Goal: Information Seeking & Learning: Learn about a topic

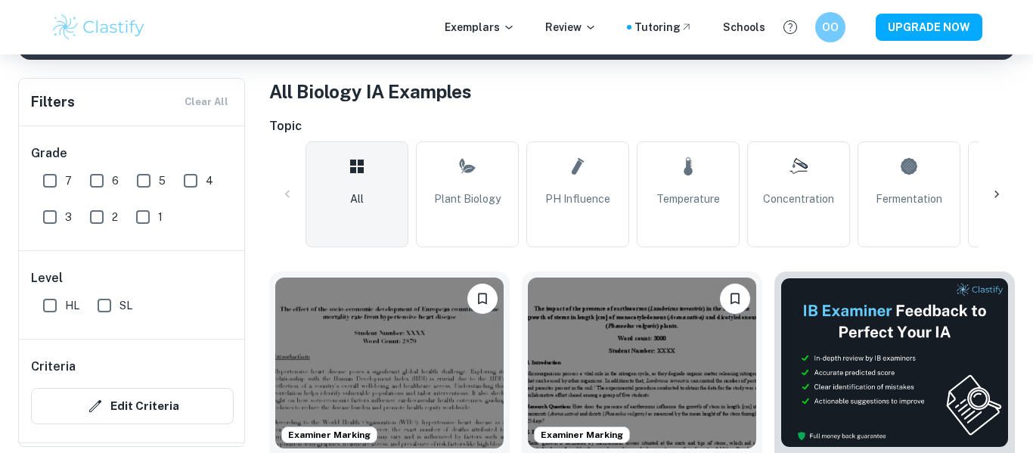
scroll to position [281, 0]
click at [999, 194] on icon at bounding box center [996, 194] width 15 height 15
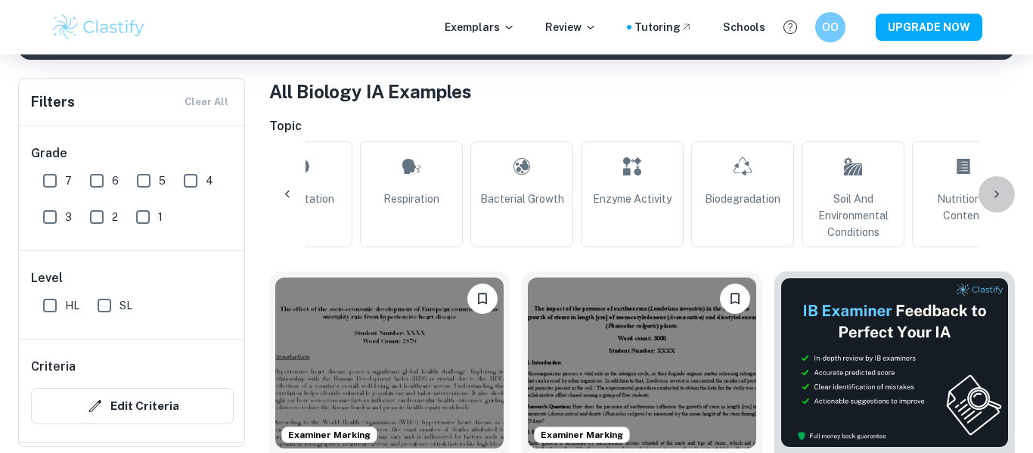
click at [999, 194] on icon at bounding box center [996, 194] width 15 height 15
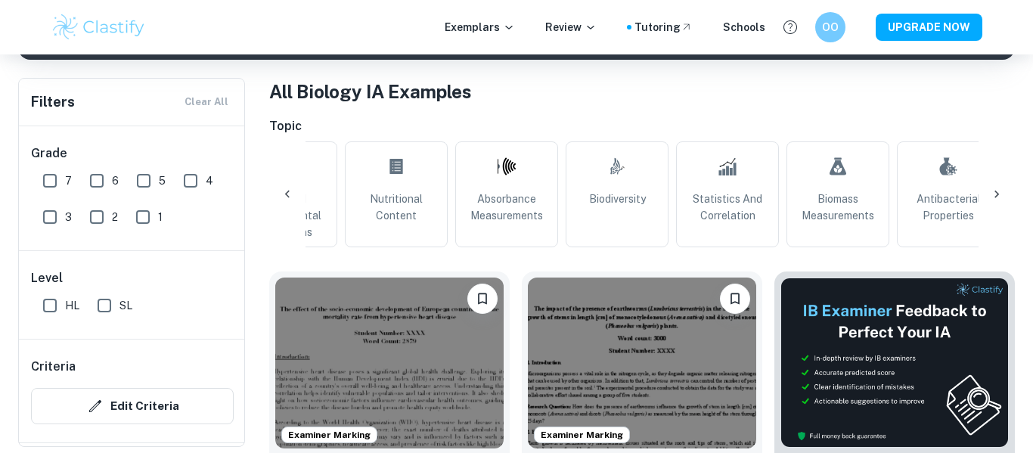
scroll to position [0, 1216]
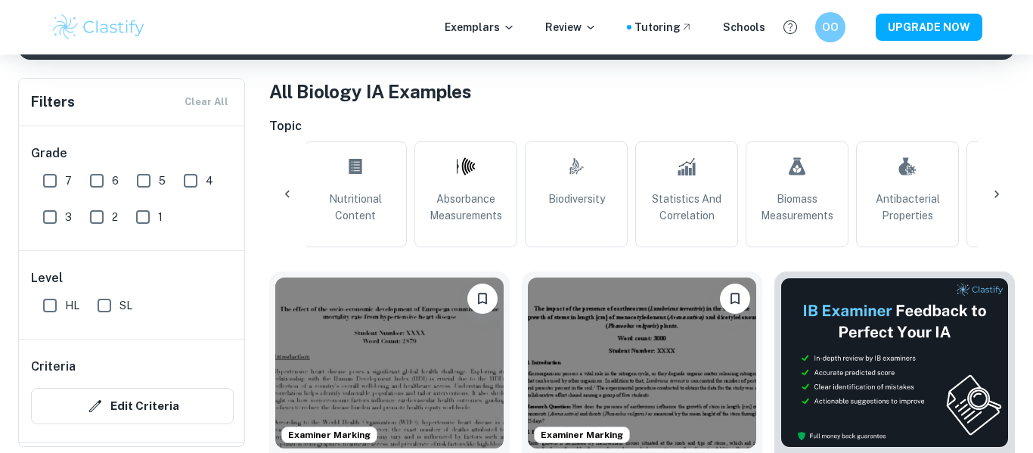
click at [244, 208] on div "Filters Clear All Grade 7 6 5 4 3 2 1 Level HL SL Criteria Edit Criteria Sessio…" at bounding box center [131, 262] width 227 height 369
click at [997, 192] on icon at bounding box center [996, 194] width 15 height 15
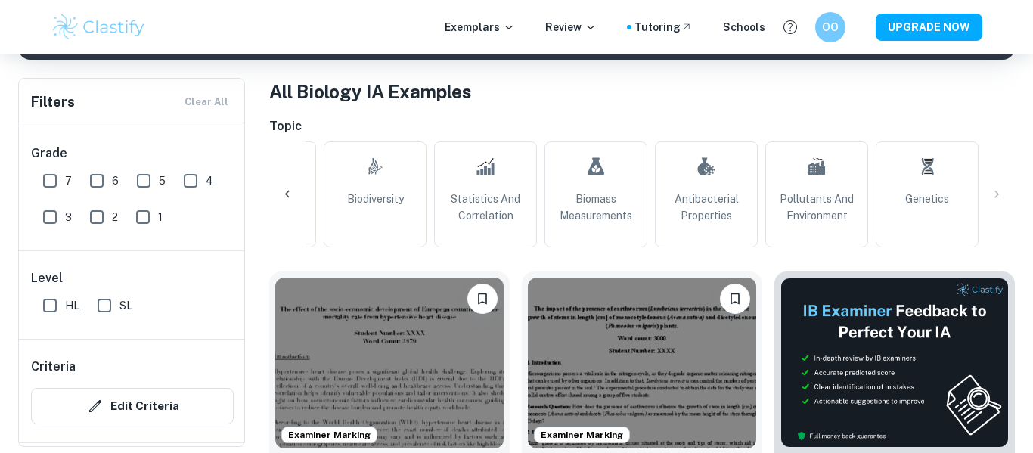
click at [289, 197] on icon at bounding box center [287, 195] width 5 height 8
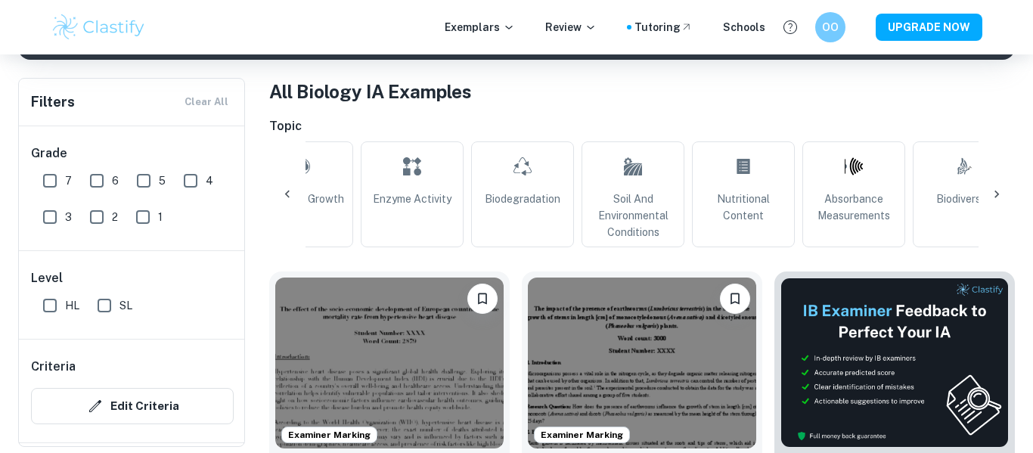
scroll to position [0, 809]
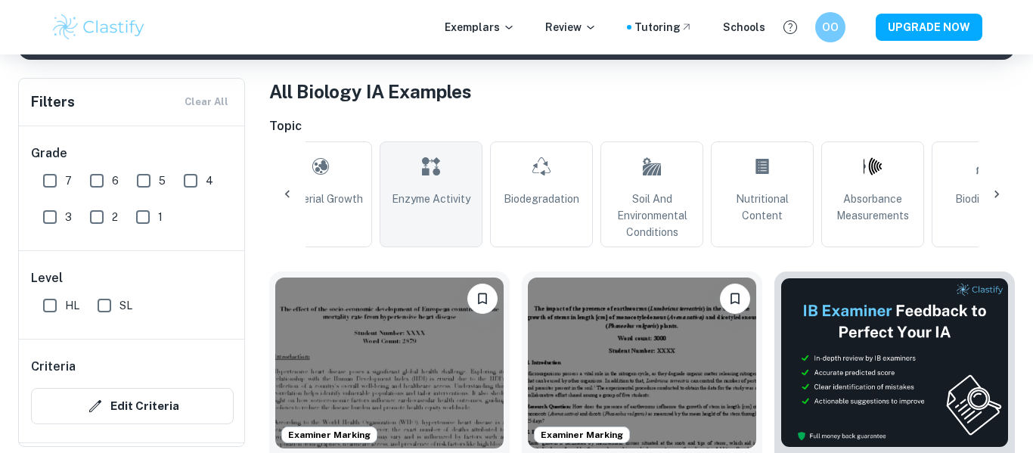
click at [428, 216] on link "Enzyme Activity" at bounding box center [431, 194] width 103 height 106
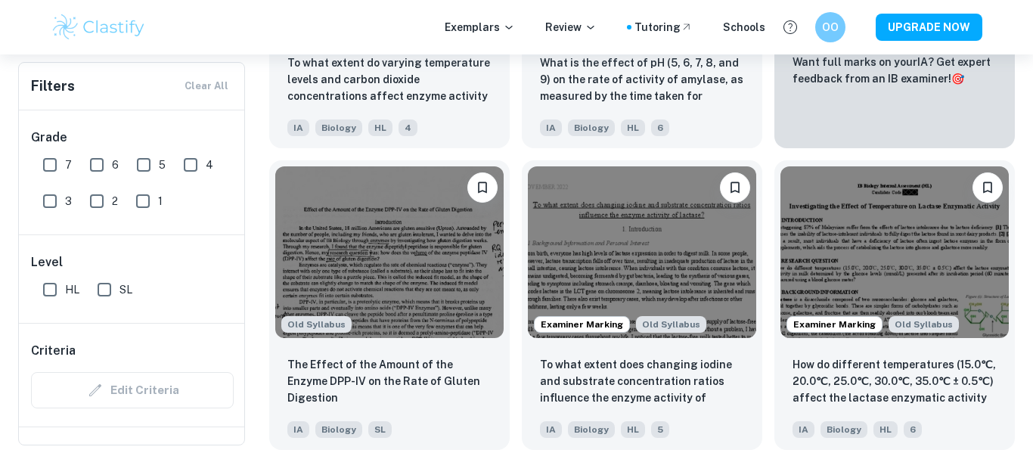
scroll to position [693, 0]
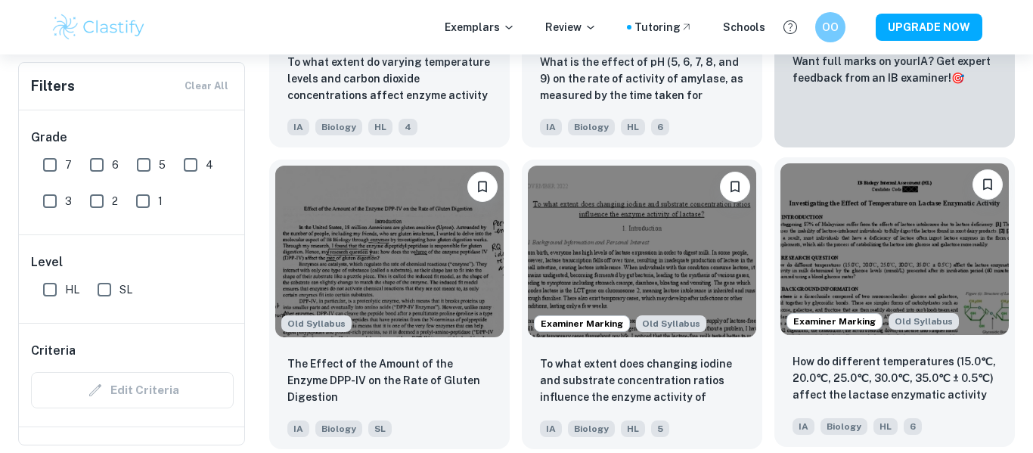
click at [945, 391] on p "How do different temperatures (15.0℃, 20.0℃, 25.0℃, 30.0℃, 35.0℃ ± 0.5℃) affect…" at bounding box center [895, 378] width 204 height 51
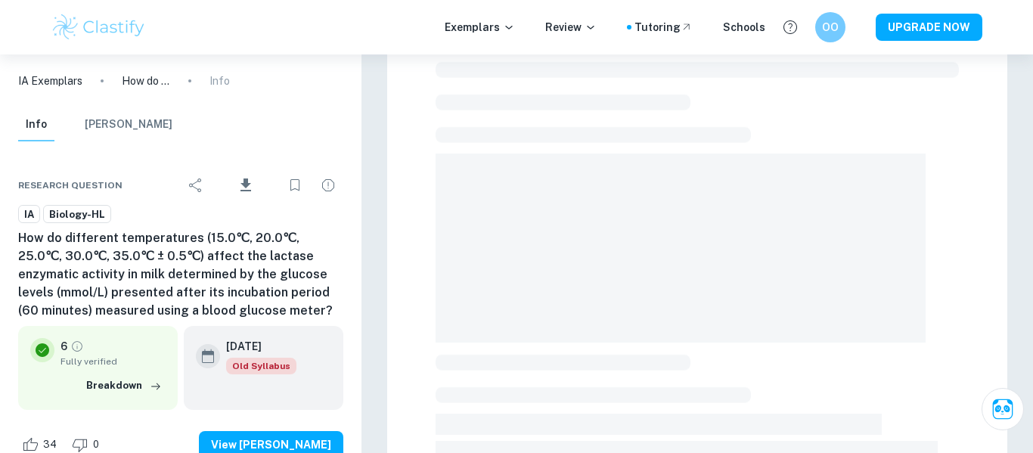
scroll to position [160, 0]
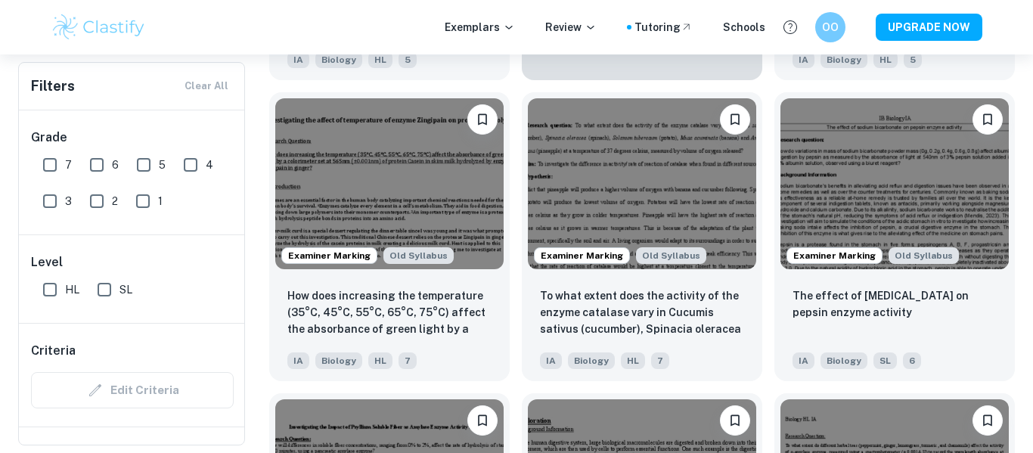
scroll to position [2872, 0]
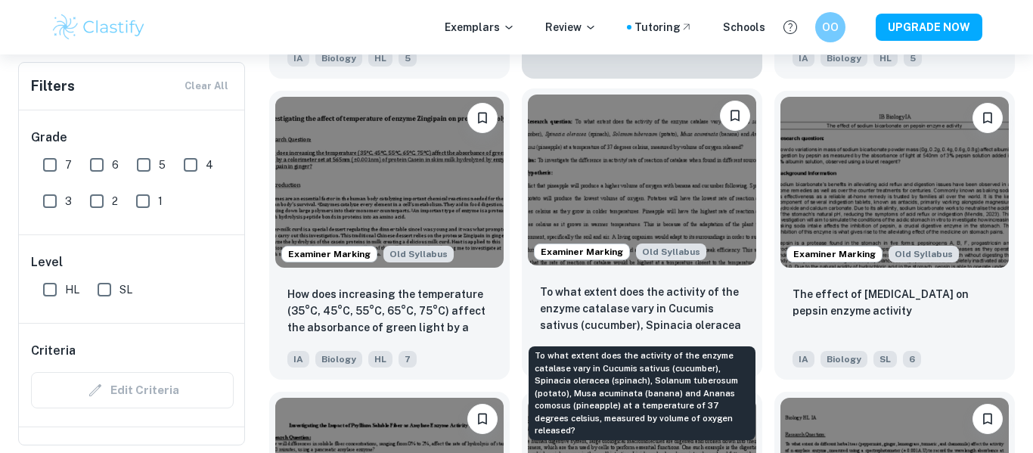
click at [582, 302] on p "To what extent does the activity of the enzyme catalase vary in Cucumis sativus…" at bounding box center [642, 309] width 204 height 51
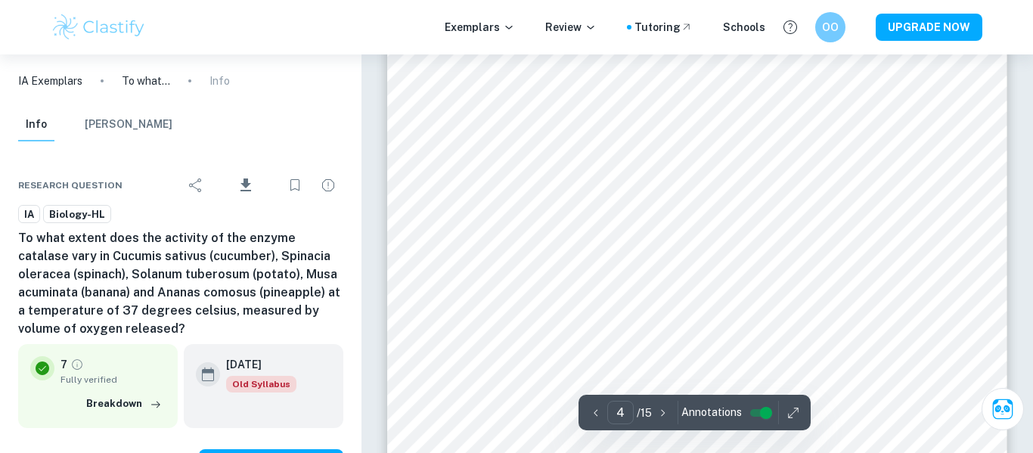
click at [922, 6] on div "Exemplars Review Tutoring Schools OO UPGRADE NOW" at bounding box center [516, 27] width 1033 height 54
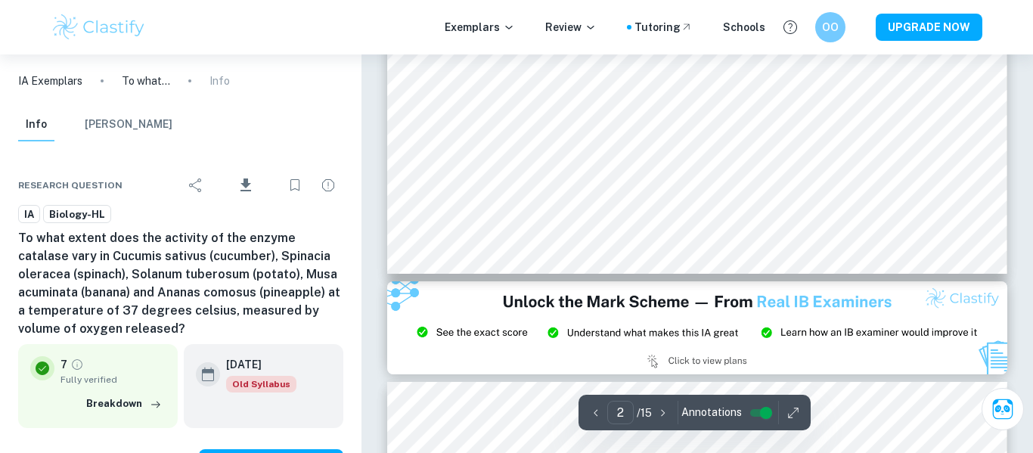
type input "1"
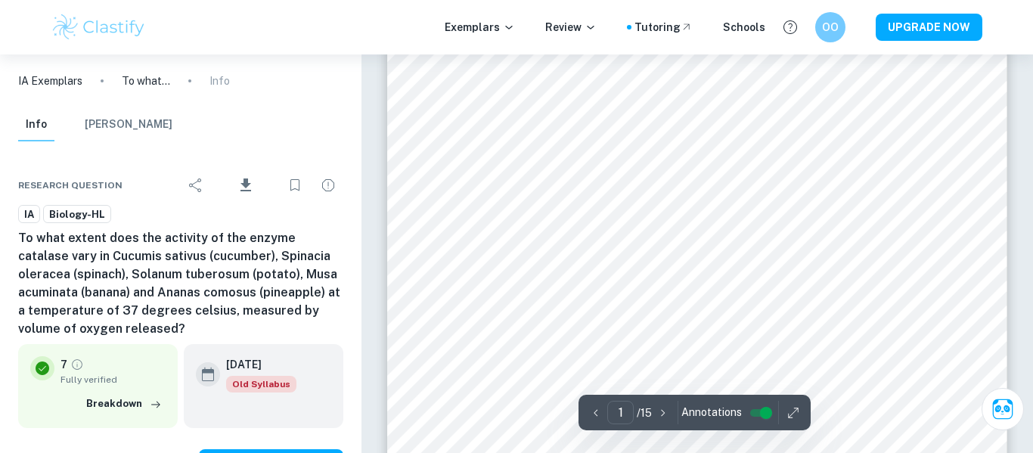
scroll to position [158, 0]
